Goal: Information Seeking & Learning: Learn about a topic

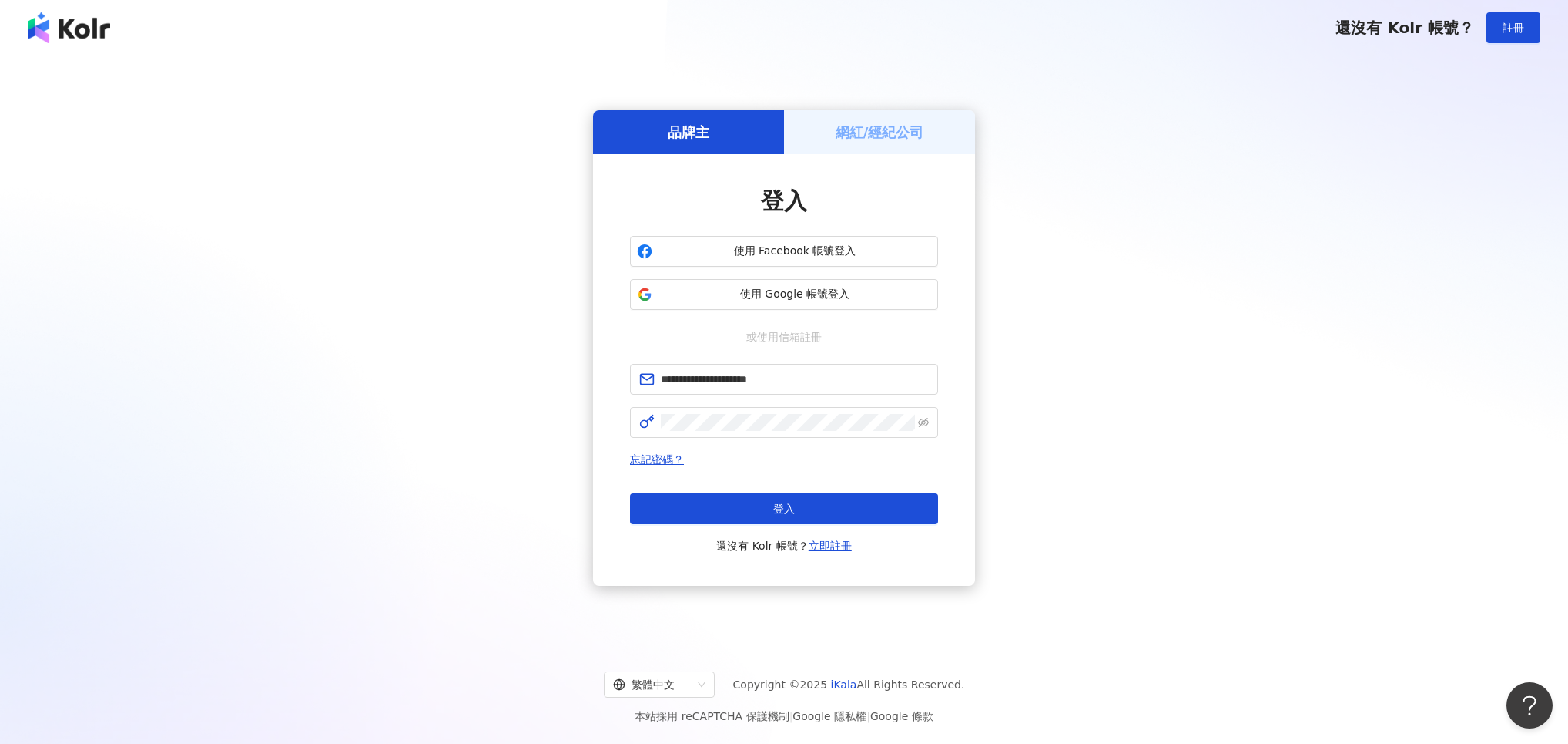
drag, startPoint x: 771, startPoint y: 506, endPoint x: 870, endPoint y: 363, distance: 173.9
click at [771, 506] on button "登入" at bounding box center [784, 508] width 308 height 30
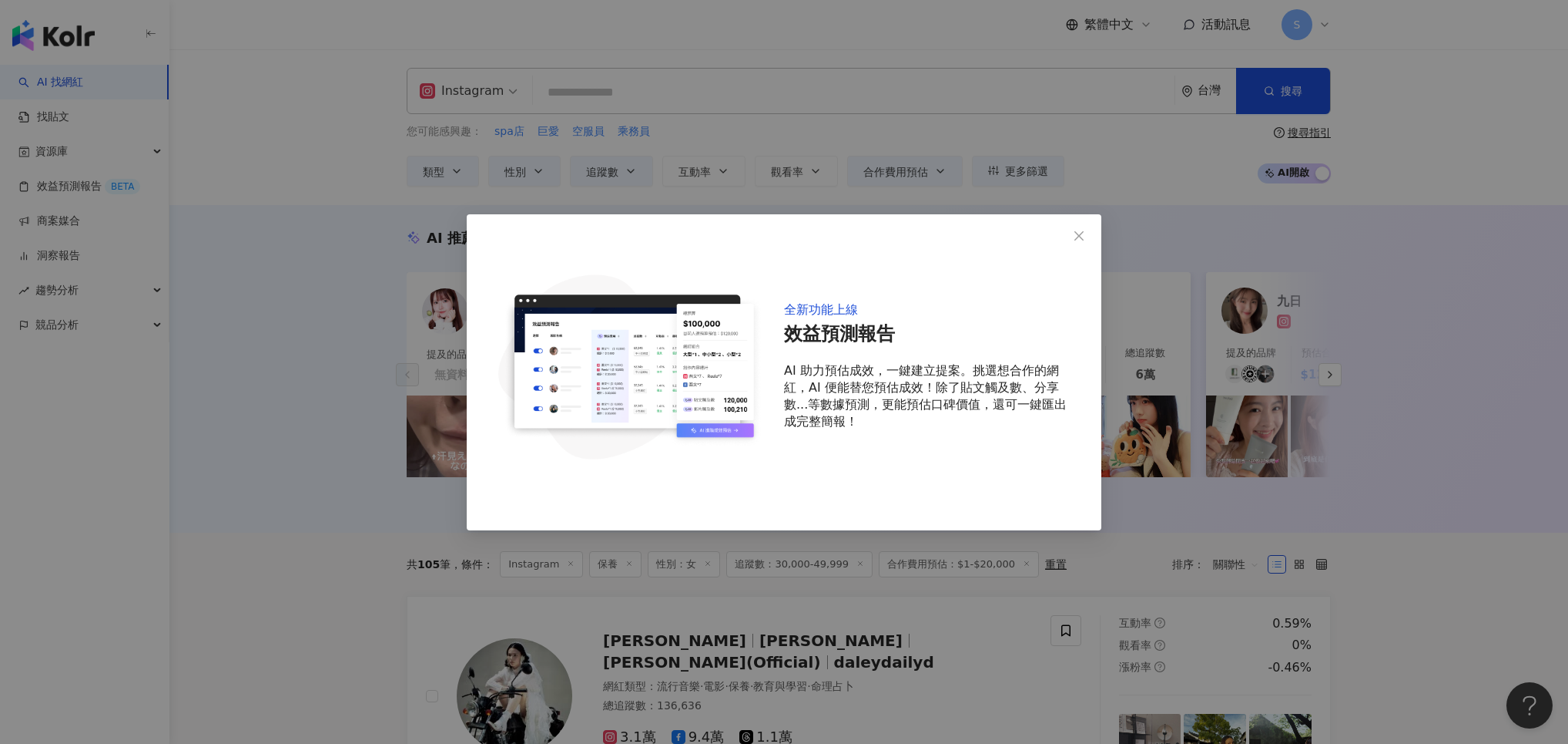
drag, startPoint x: 1085, startPoint y: 230, endPoint x: 1053, endPoint y: 197, distance: 46.0
click at [1085, 231] on button "Close" at bounding box center [1079, 235] width 30 height 30
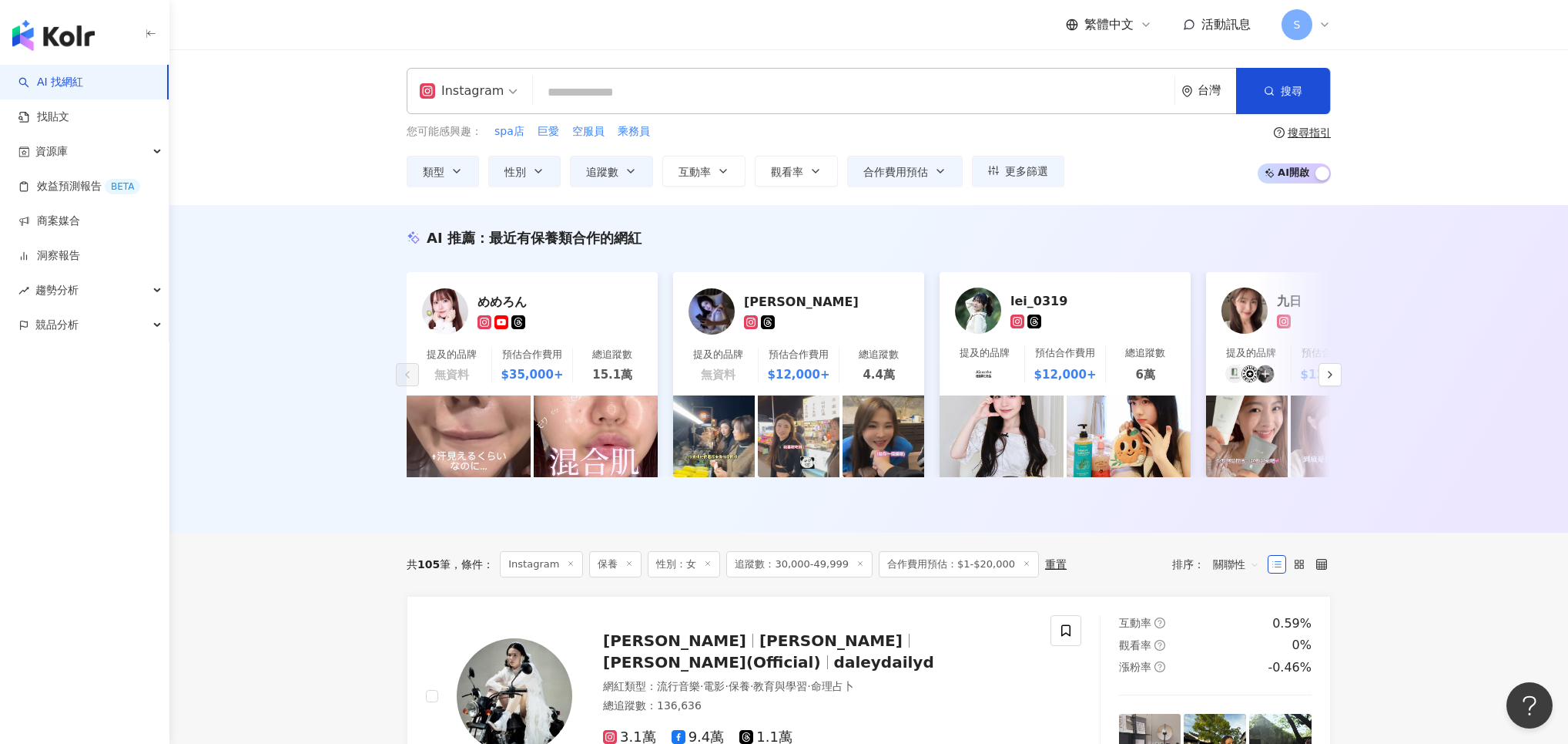
click at [589, 84] on input "search" at bounding box center [854, 92] width 629 height 30
type input "**"
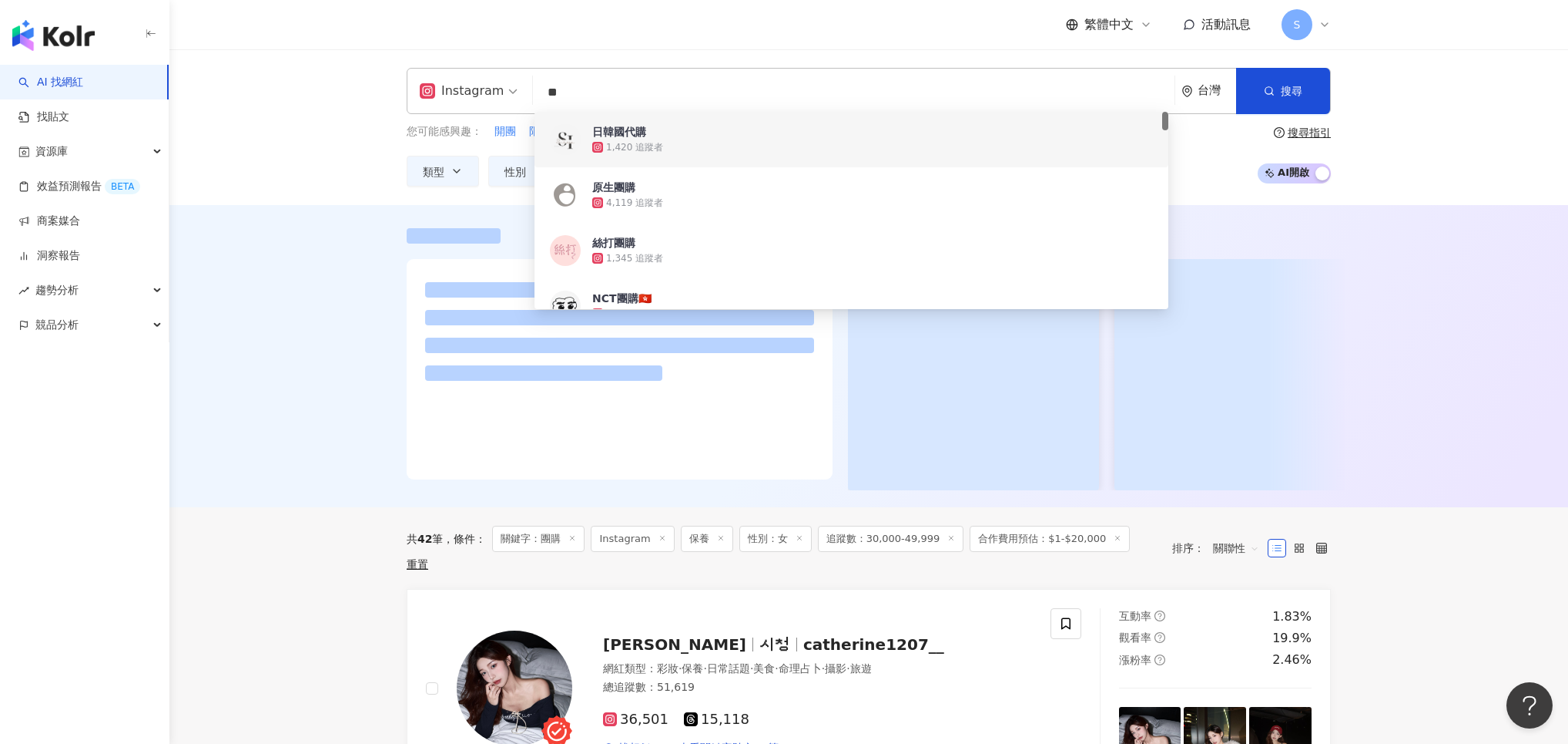
click at [303, 383] on div at bounding box center [869, 356] width 1398 height 302
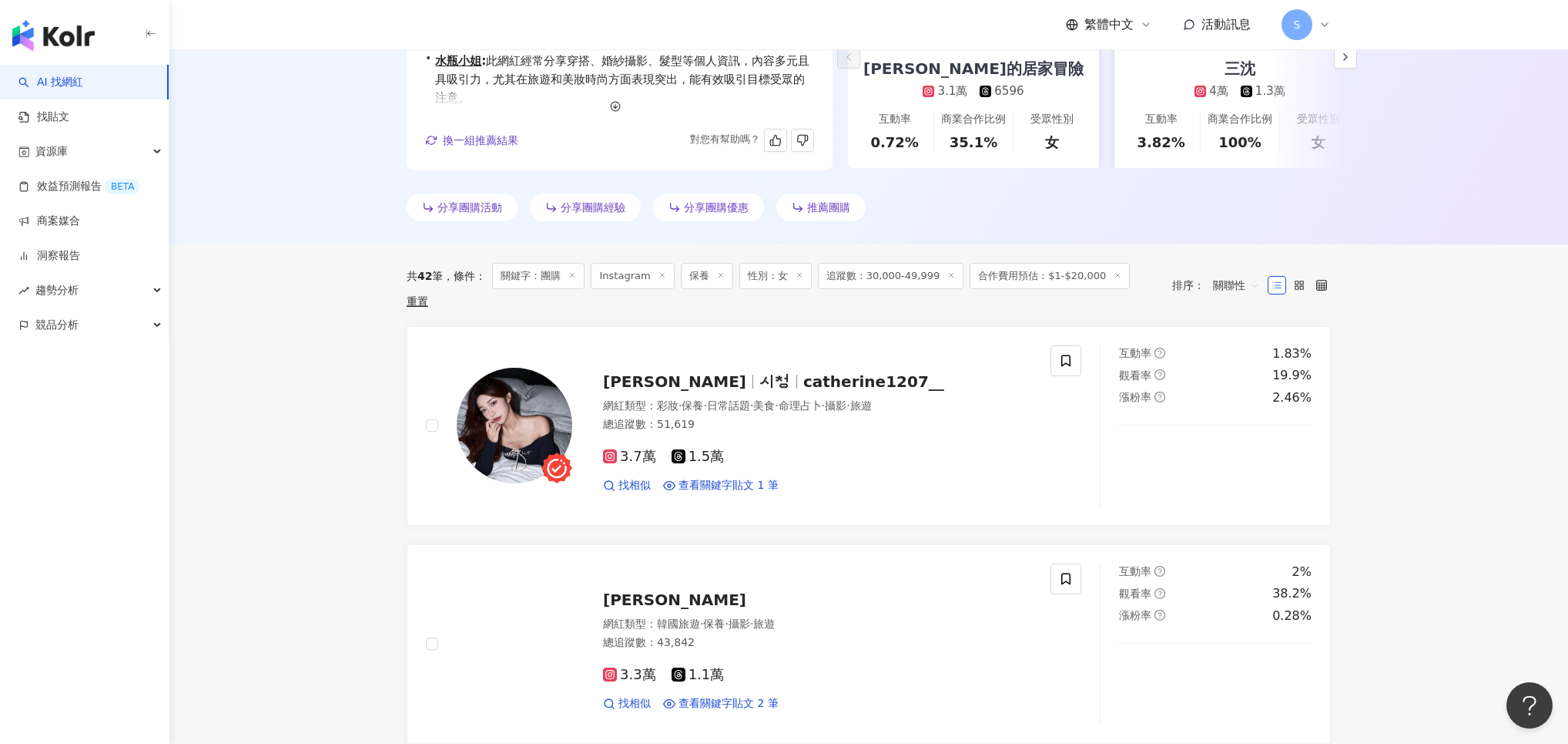
scroll to position [327, 0]
